Goal: Information Seeking & Learning: Check status

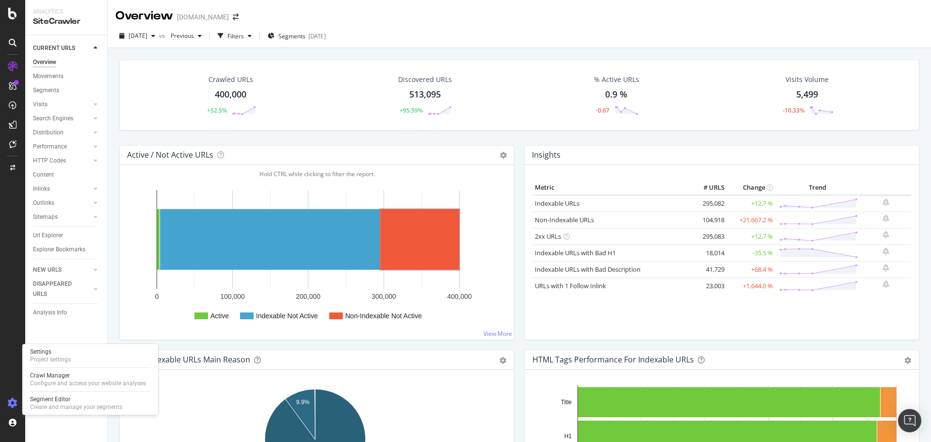
click at [9, 404] on icon at bounding box center [13, 403] width 10 height 10
click at [12, 403] on icon at bounding box center [13, 403] width 10 height 10
click at [64, 382] on div "Configure and access your website analyses" at bounding box center [88, 383] width 116 height 8
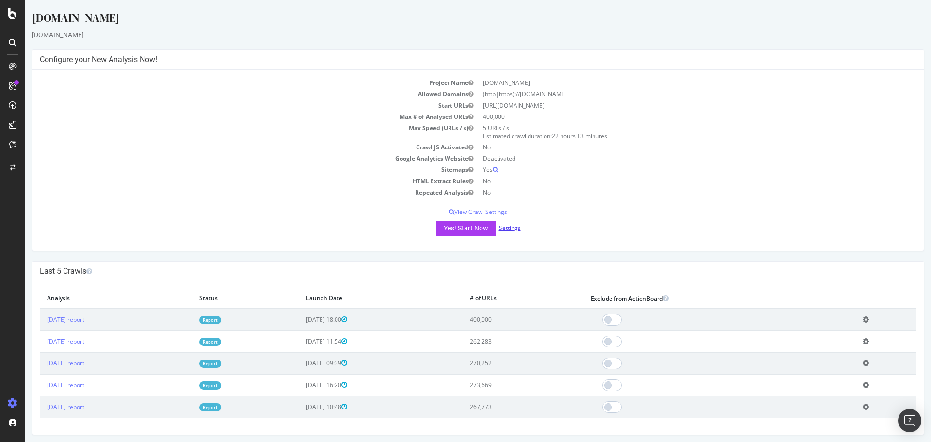
click at [502, 227] on link "Settings" at bounding box center [510, 228] width 22 height 8
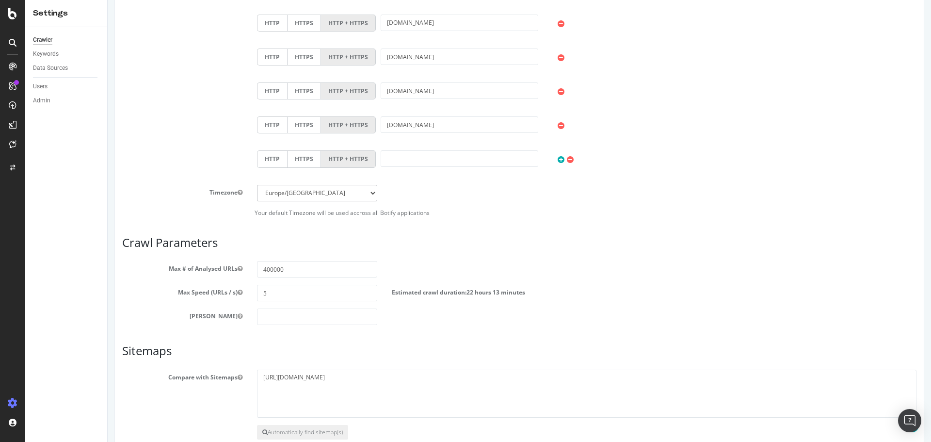
scroll to position [809, 0]
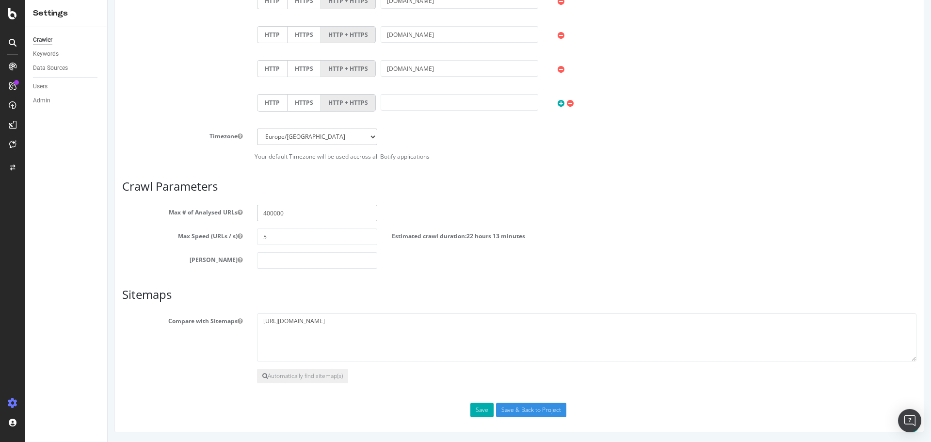
click at [264, 213] on input "400000" at bounding box center [317, 213] width 120 height 16
type input "600000"
click at [477, 412] on button "Save" at bounding box center [481, 409] width 23 height 15
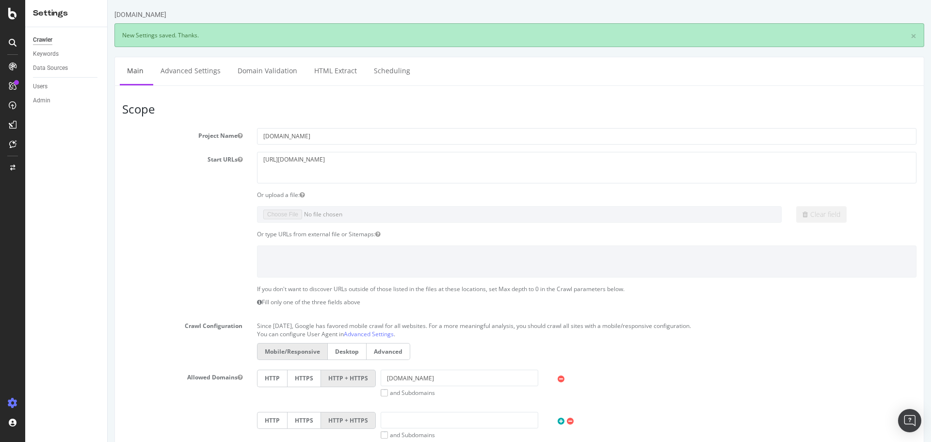
scroll to position [0, 0]
click at [52, 106] on div "SiteCrawler" at bounding box center [53, 109] width 34 height 10
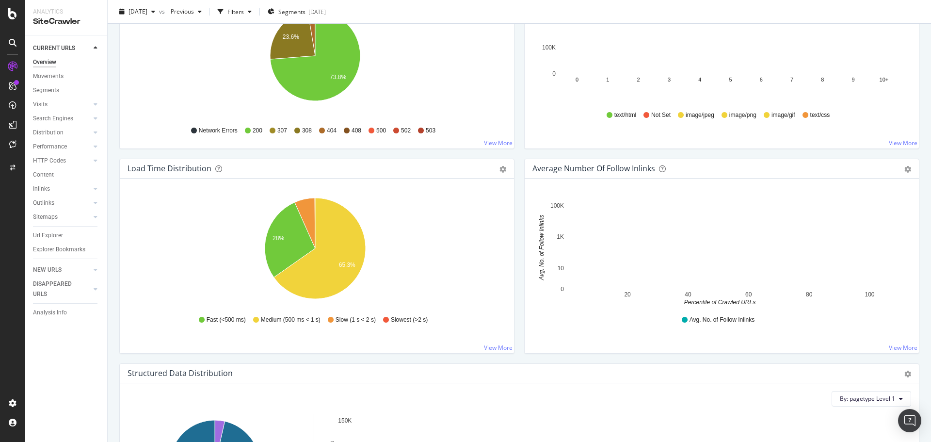
scroll to position [800, 0]
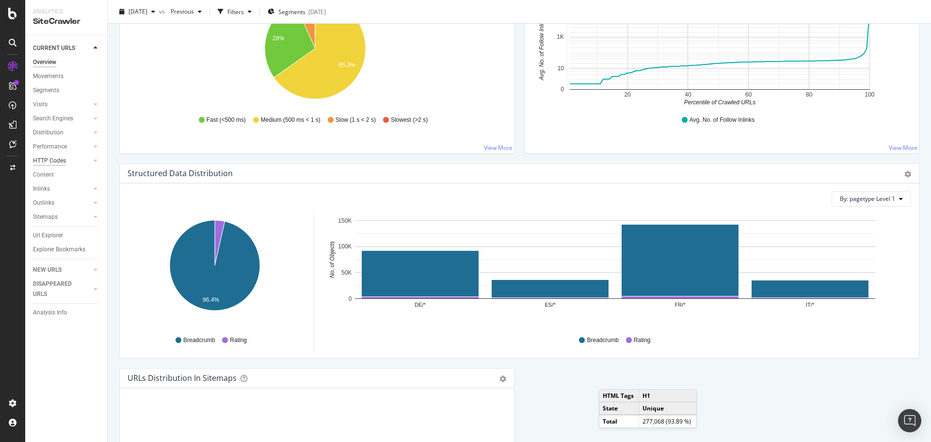
click at [52, 159] on div "HTTP Codes" at bounding box center [49, 161] width 33 height 10
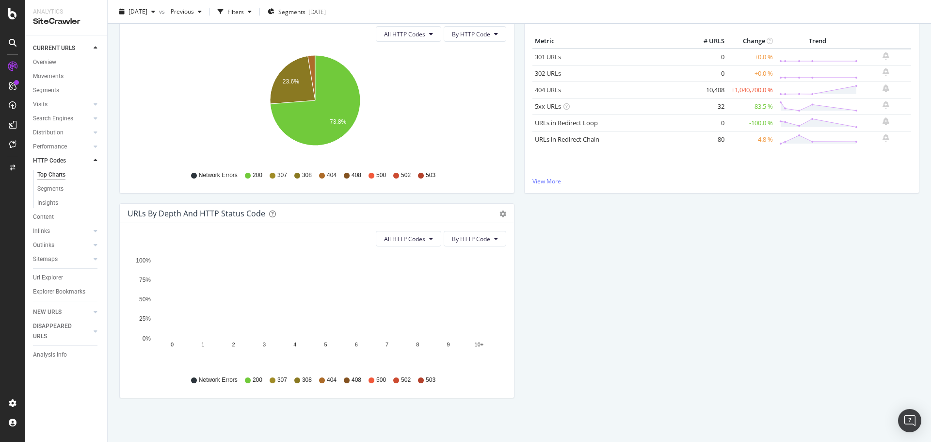
scroll to position [39, 0]
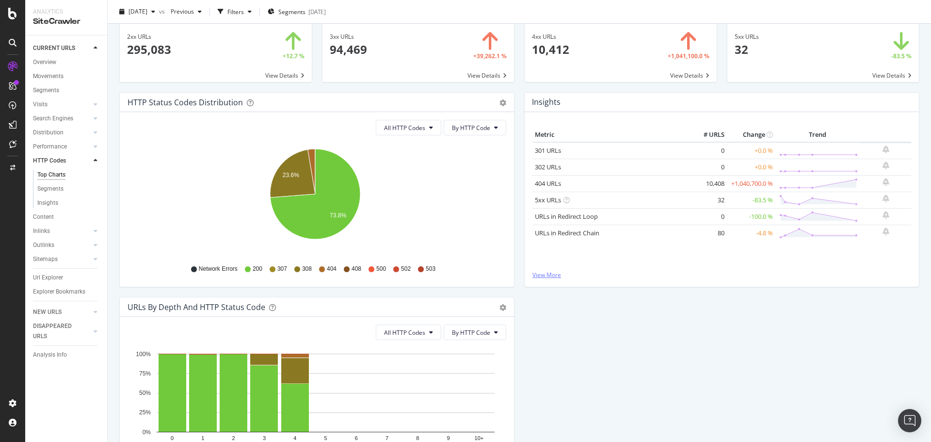
click at [541, 274] on link "View More" at bounding box center [721, 275] width 379 height 8
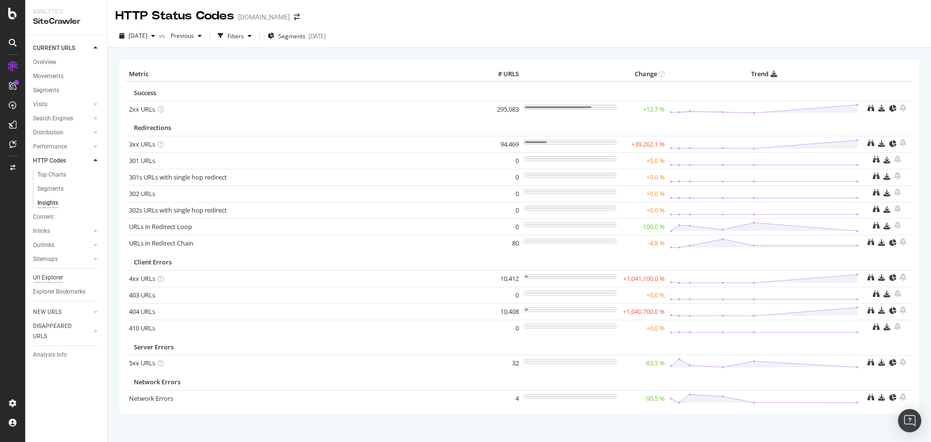
click at [47, 275] on div "Url Explorer" at bounding box center [48, 277] width 30 height 10
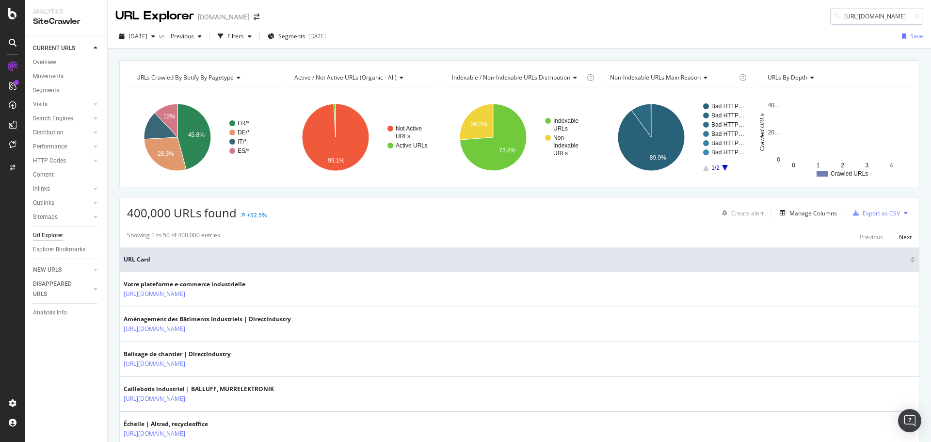
scroll to position [0, 219]
type input "[URL][DOMAIN_NAME]"
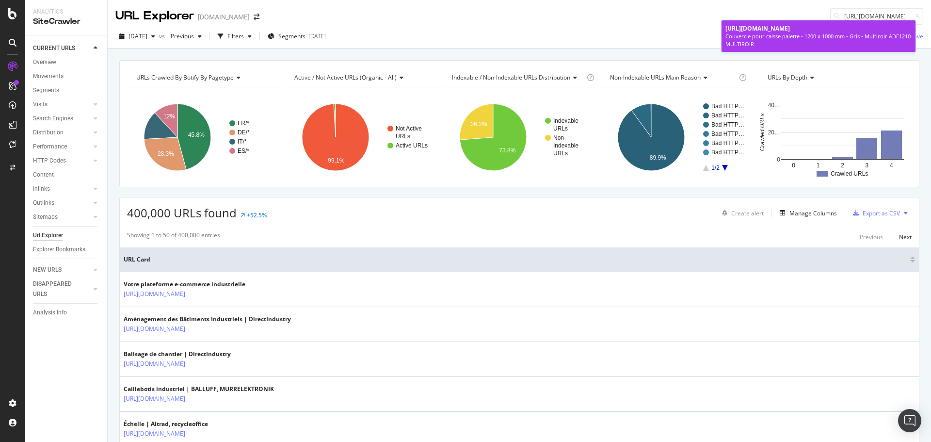
click at [790, 32] on span "[URL][DOMAIN_NAME]" at bounding box center [757, 28] width 64 height 8
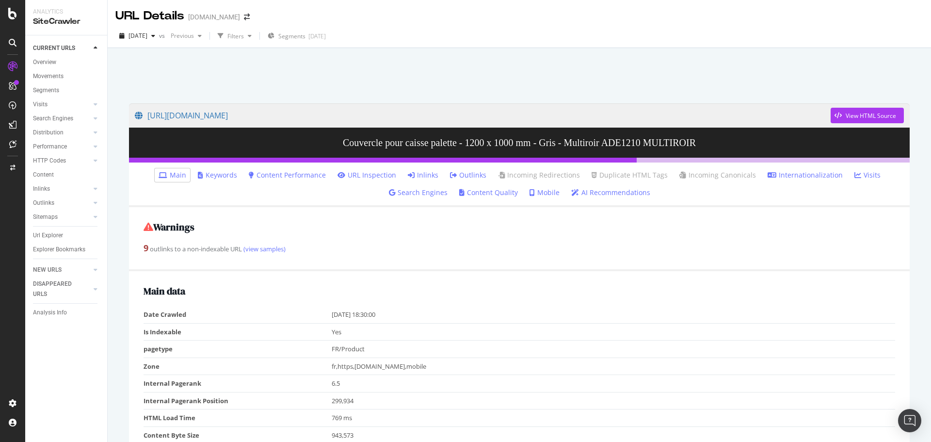
click at [438, 192] on link "Search Engines" at bounding box center [418, 193] width 59 height 10
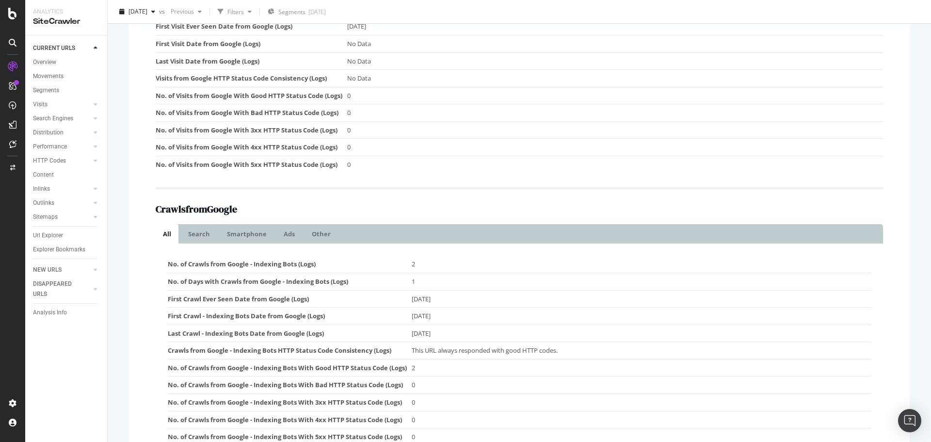
scroll to position [289, 0]
